Goal: Navigation & Orientation: Find specific page/section

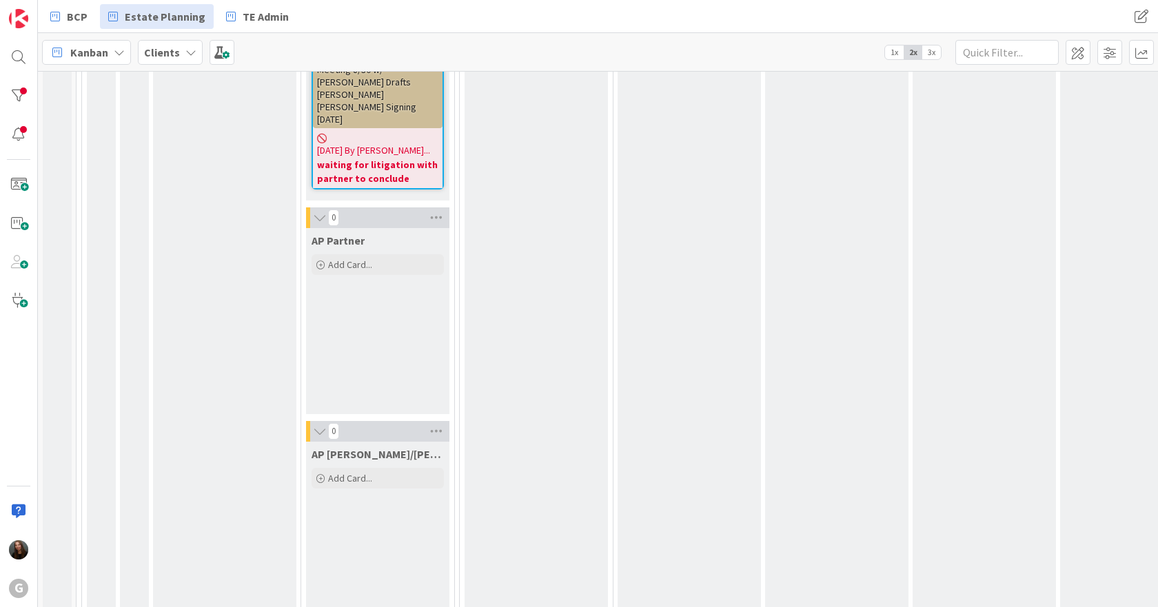
scroll to position [2583, 0]
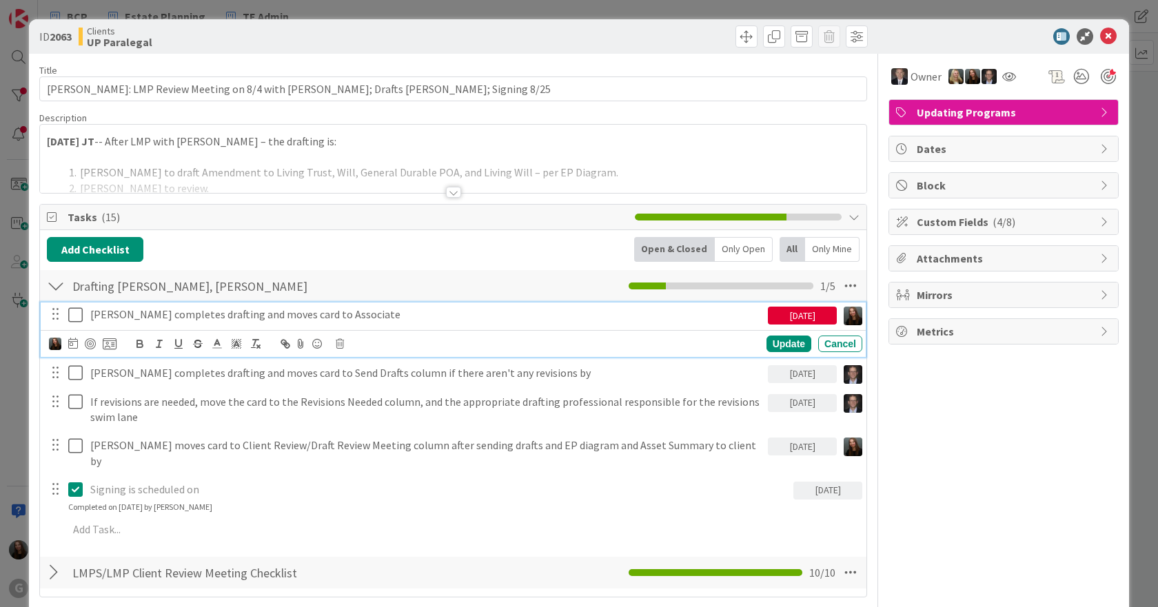
click at [79, 314] on icon at bounding box center [78, 315] width 21 height 17
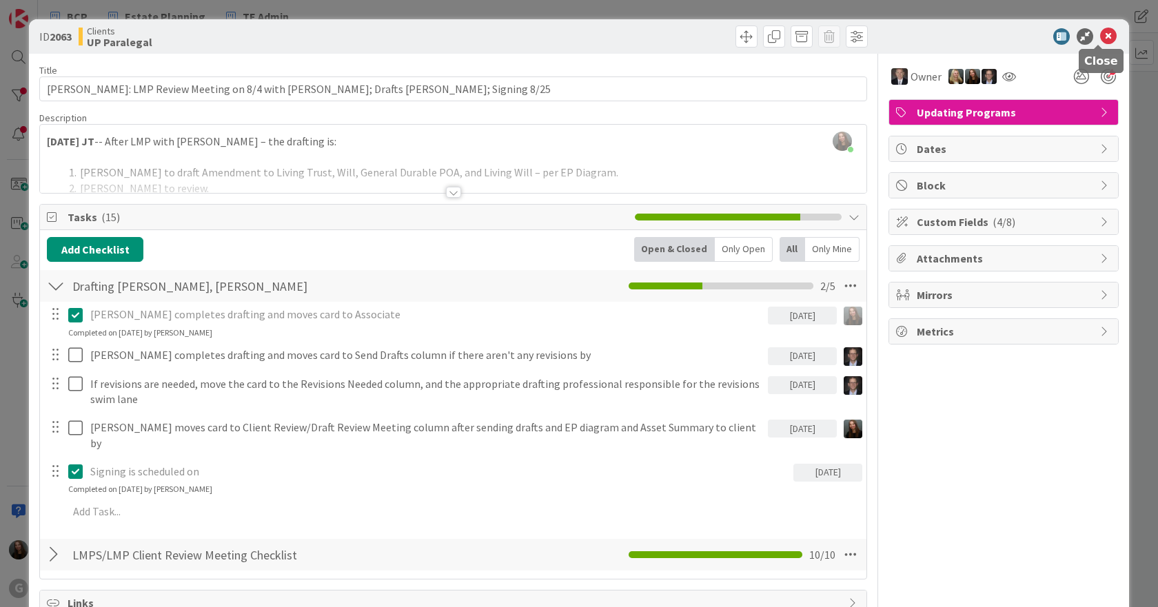
click at [1100, 37] on icon at bounding box center [1108, 36] width 17 height 17
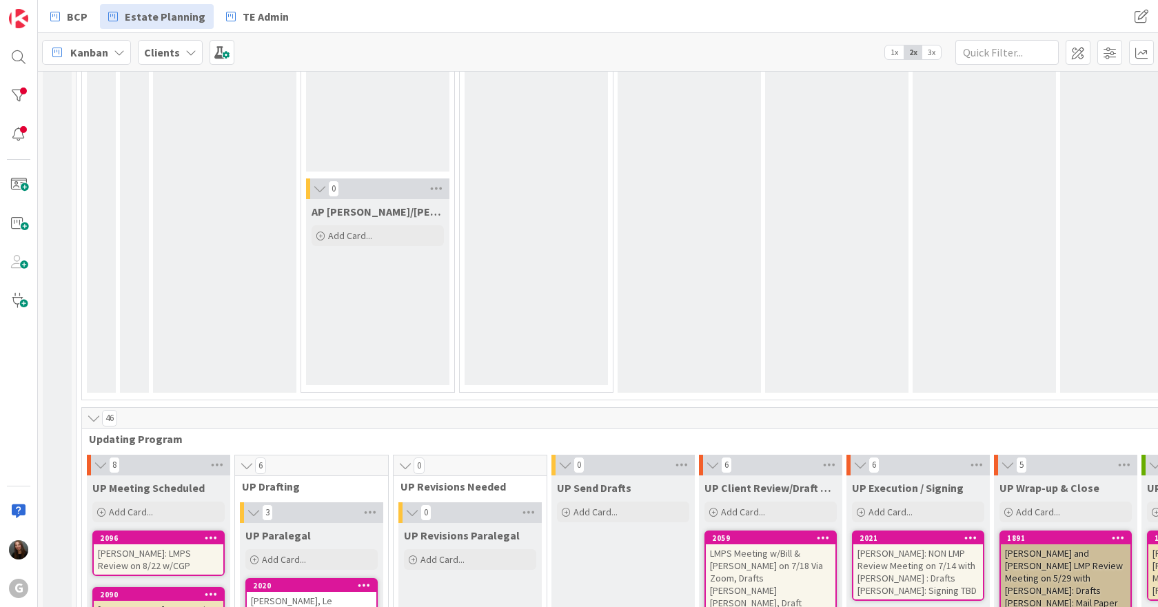
scroll to position [3017, 0]
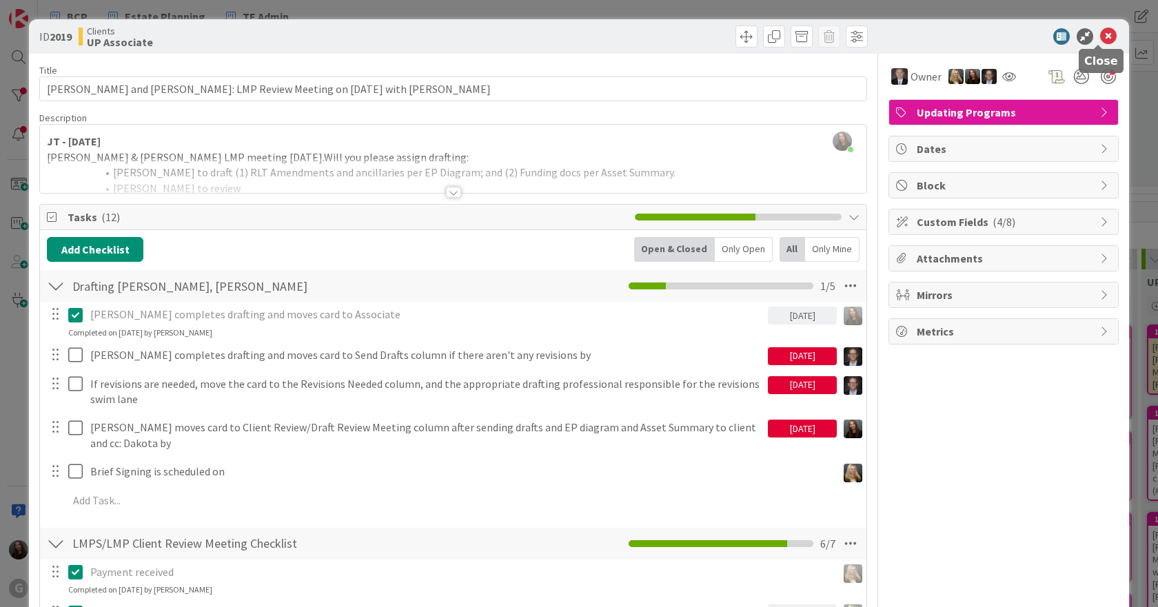
click at [1103, 34] on icon at bounding box center [1108, 36] width 17 height 17
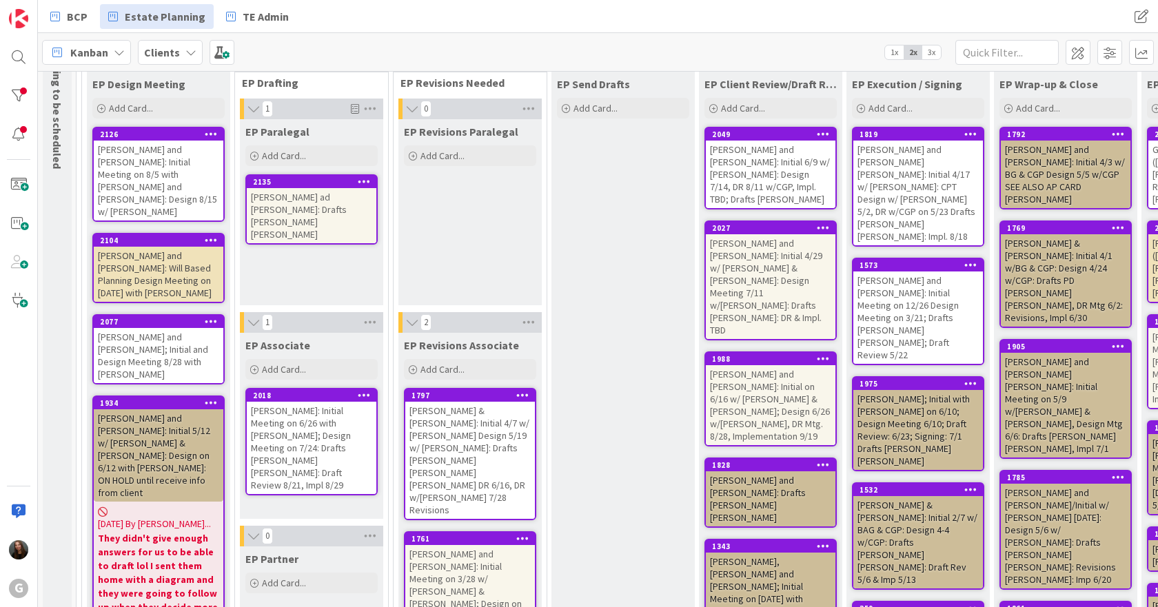
scroll to position [138, 0]
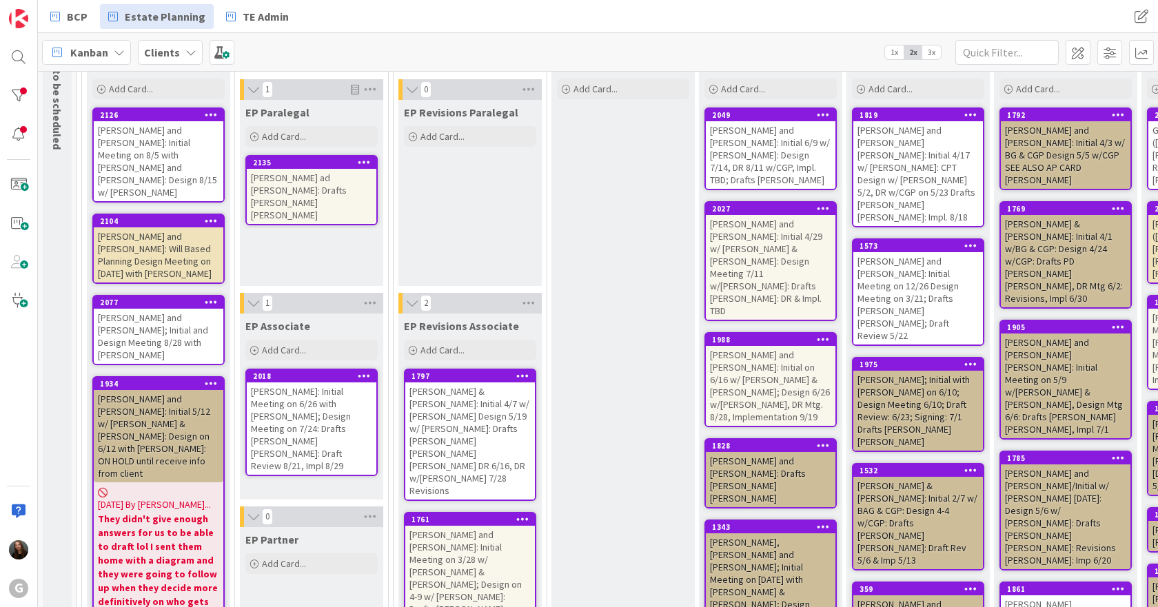
click at [483, 424] on div "[PERSON_NAME] & [PERSON_NAME]: Initial 4/7 w/ [PERSON_NAME] Design 5/19 w/ [PER…" at bounding box center [470, 440] width 130 height 117
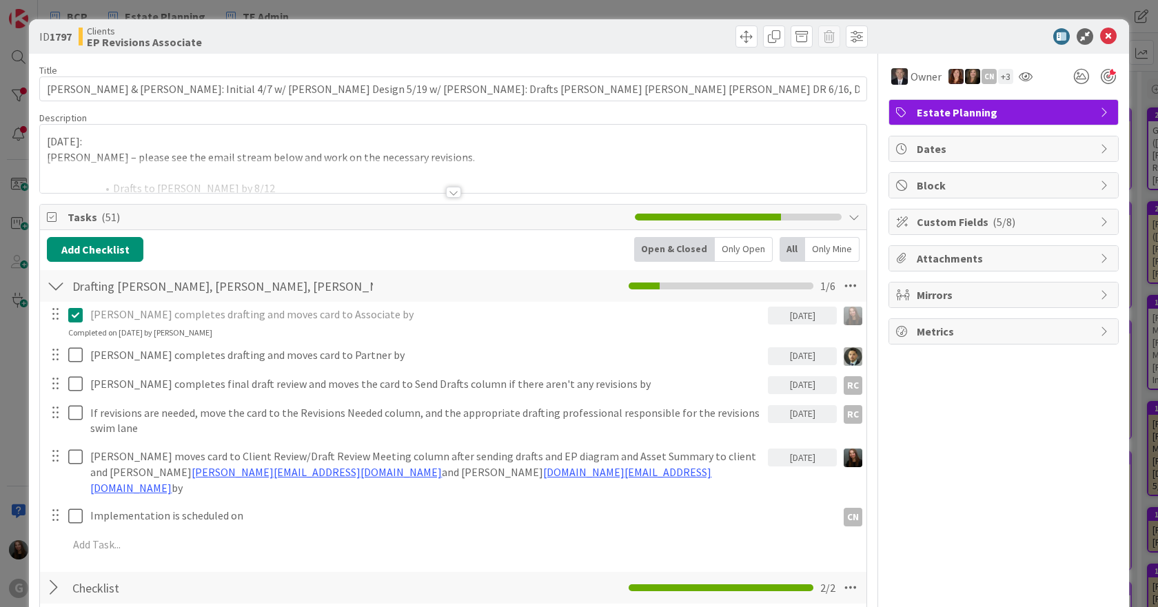
click at [453, 187] on div at bounding box center [453, 192] width 15 height 11
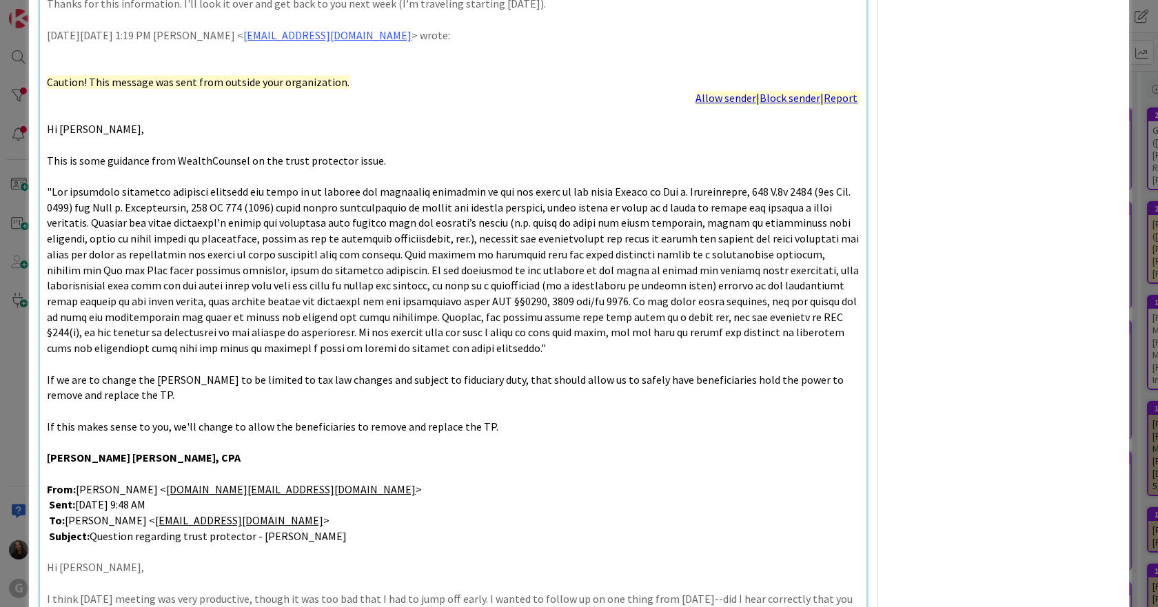
scroll to position [758, 0]
click at [503, 418] on p "If this makes sense to you, we'll change to allow the beneficiaries to remove a…" at bounding box center [453, 426] width 812 height 16
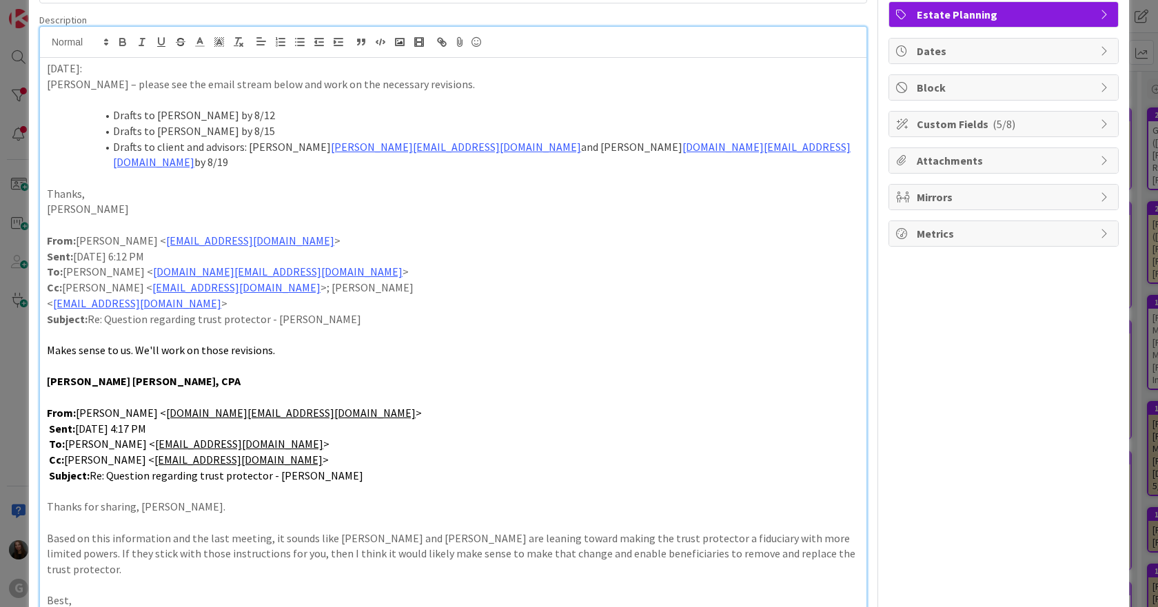
scroll to position [0, 0]
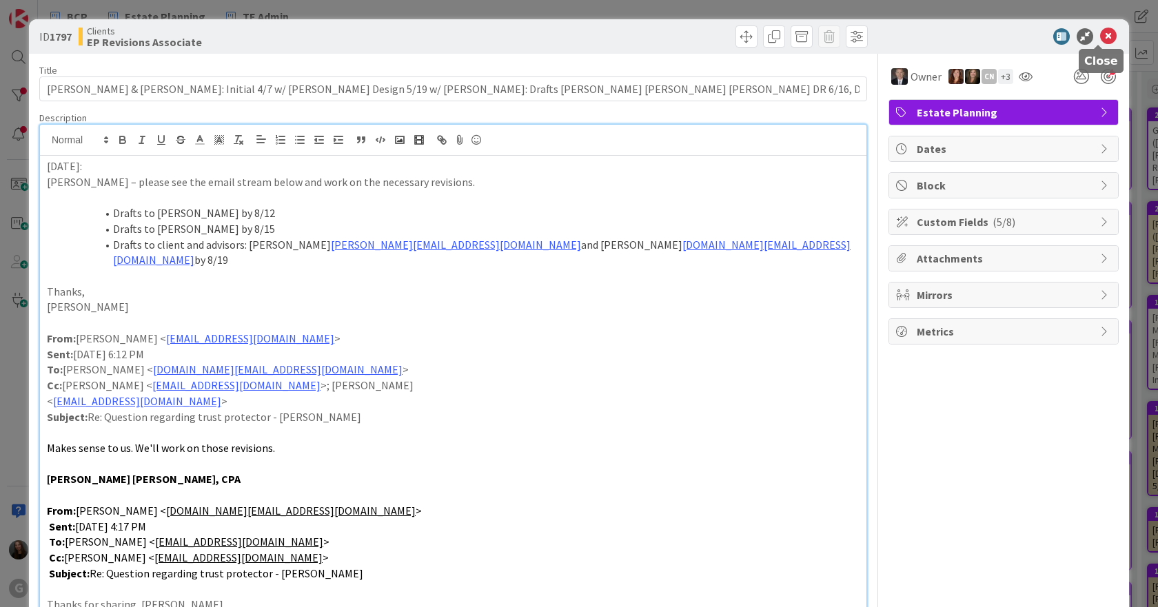
click at [1100, 35] on icon at bounding box center [1108, 36] width 17 height 17
